Goal: Navigation & Orientation: Find specific page/section

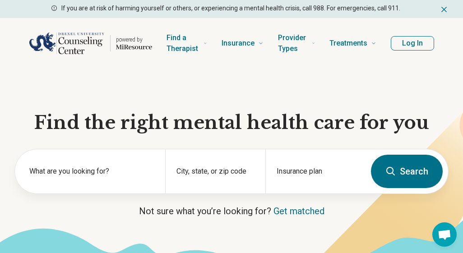
click at [412, 50] on button "Log In" at bounding box center [412, 43] width 43 height 14
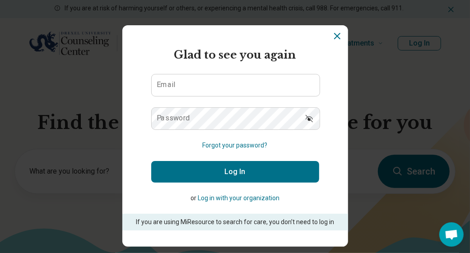
click at [235, 198] on button "Log in with your organization" at bounding box center [239, 198] width 82 height 9
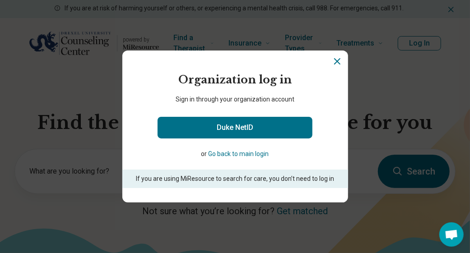
click at [236, 154] on button "Go back to main login" at bounding box center [238, 153] width 60 height 9
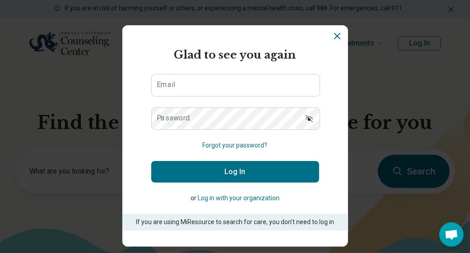
click at [333, 33] on icon "Dismiss" at bounding box center [337, 36] width 11 height 11
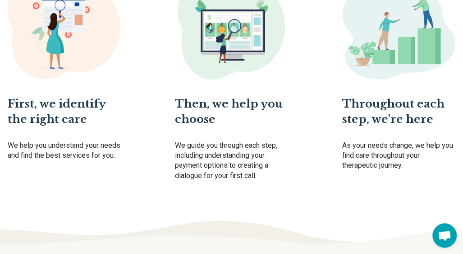
scroll to position [516, 0]
drag, startPoint x: 0, startPoint y: 0, endPoint x: 134, endPoint y: 149, distance: 200.3
drag, startPoint x: 134, startPoint y: 149, endPoint x: 109, endPoint y: 169, distance: 31.8
click at [109, 161] on p "We help you understand your needs and find the best services for you." at bounding box center [64, 151] width 113 height 20
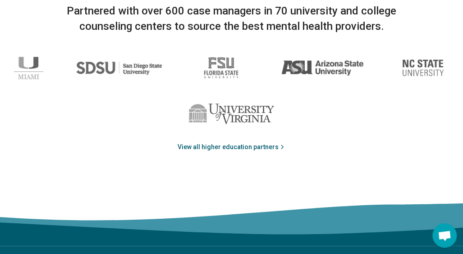
scroll to position [1483, 0]
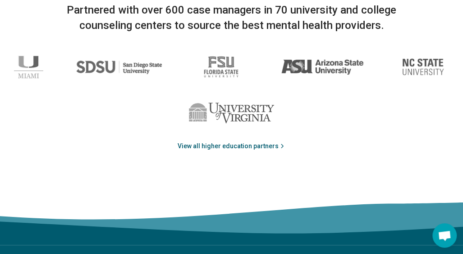
click at [208, 142] on link "View all higher education partners" at bounding box center [232, 145] width 108 height 9
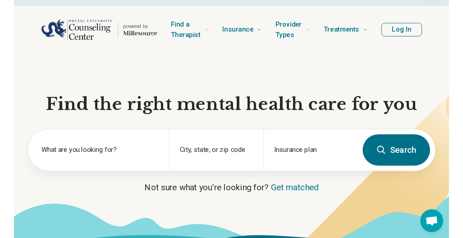
scroll to position [0, 0]
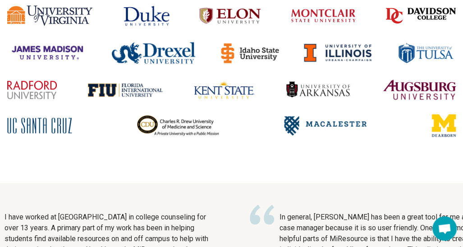
scroll to position [68, 0]
